Goal: Task Accomplishment & Management: Manage account settings

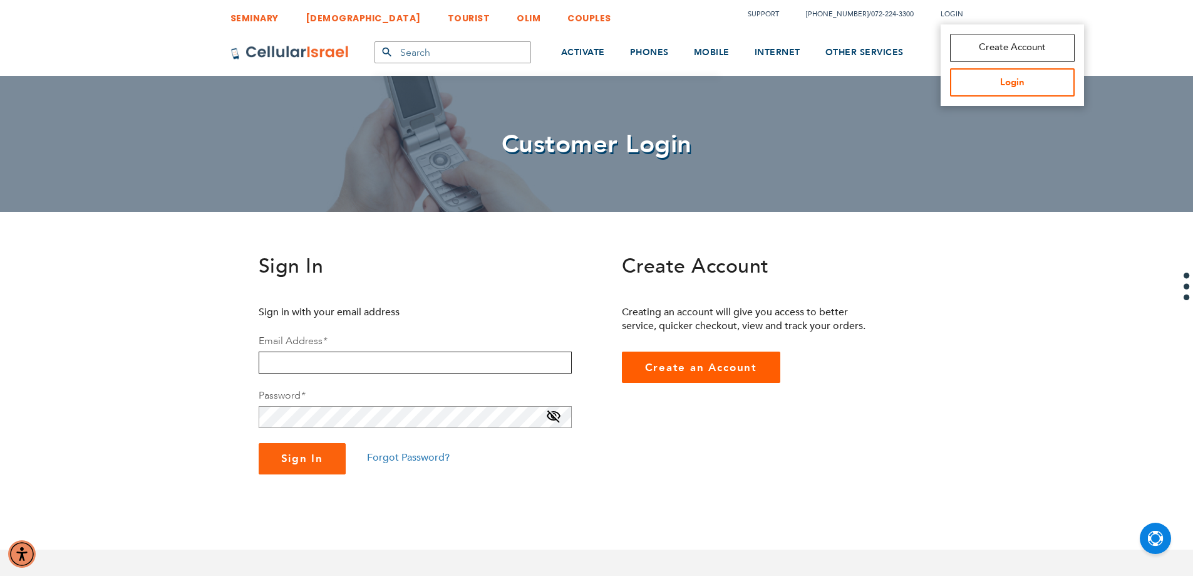
type input "[EMAIL_ADDRESS][DOMAIN_NAME]"
click at [974, 82] on link "Login" at bounding box center [1012, 82] width 125 height 28
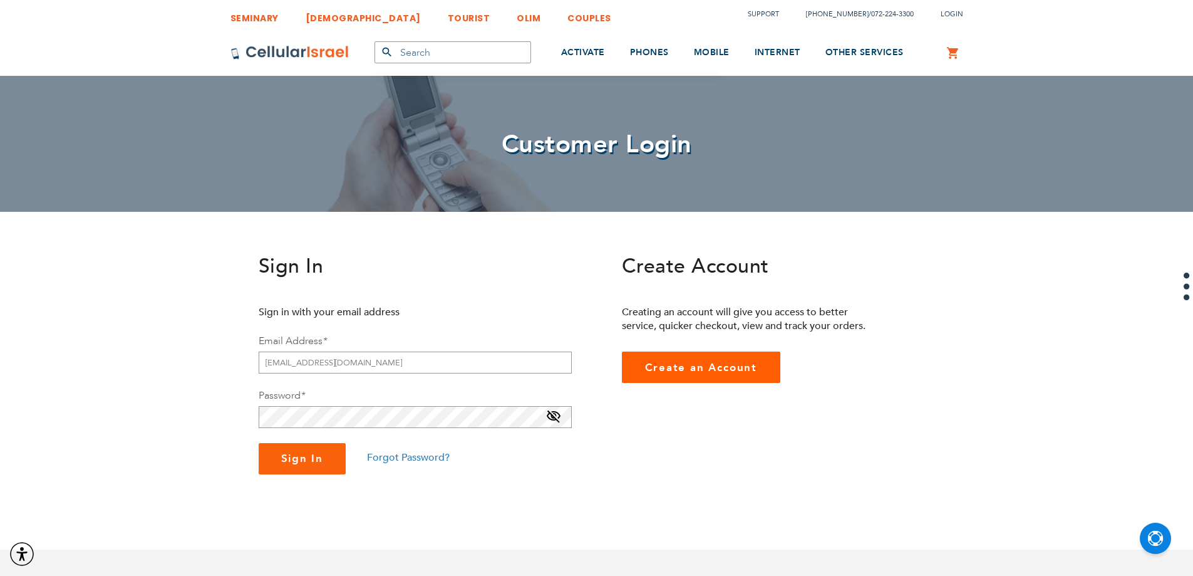
type input "[EMAIL_ADDRESS][DOMAIN_NAME]"
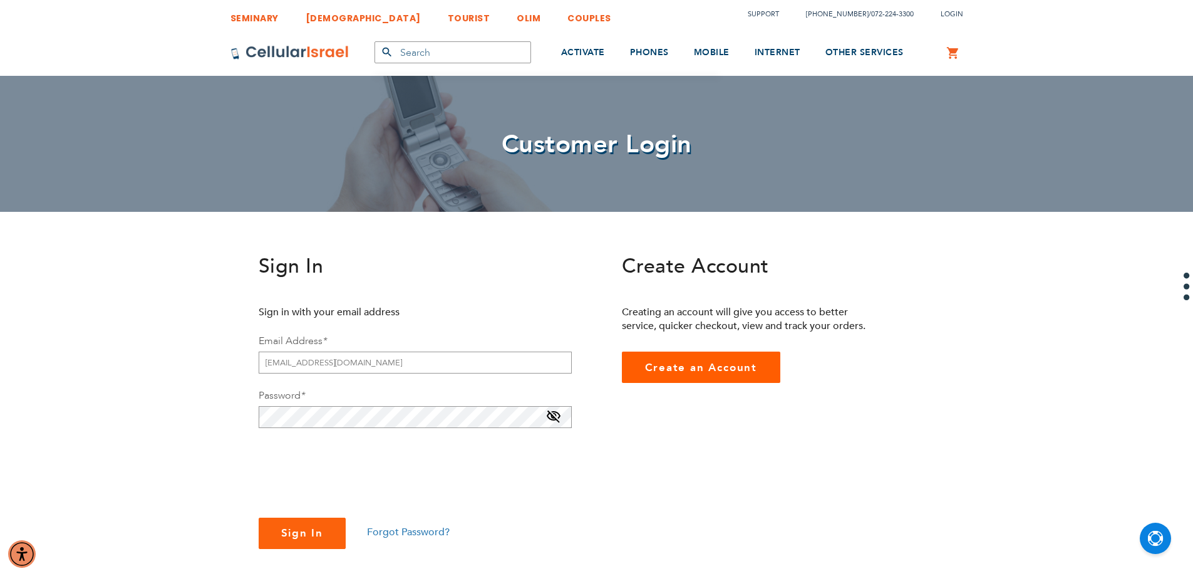
checkbox input "true"
click at [280, 535] on button "Sign In" at bounding box center [303, 532] width 88 height 31
